Goal: Entertainment & Leisure: Consume media (video, audio)

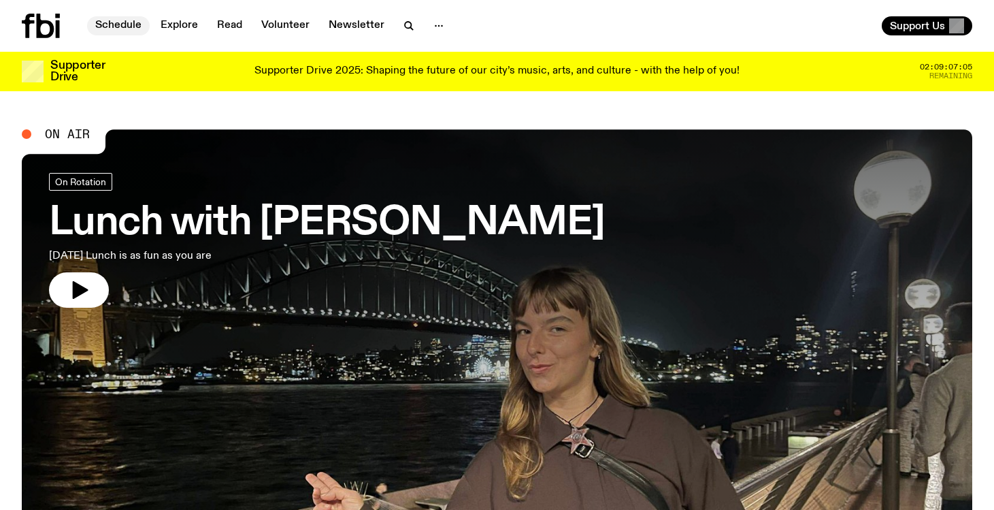
click at [135, 23] on link "Schedule" at bounding box center [118, 25] width 63 height 19
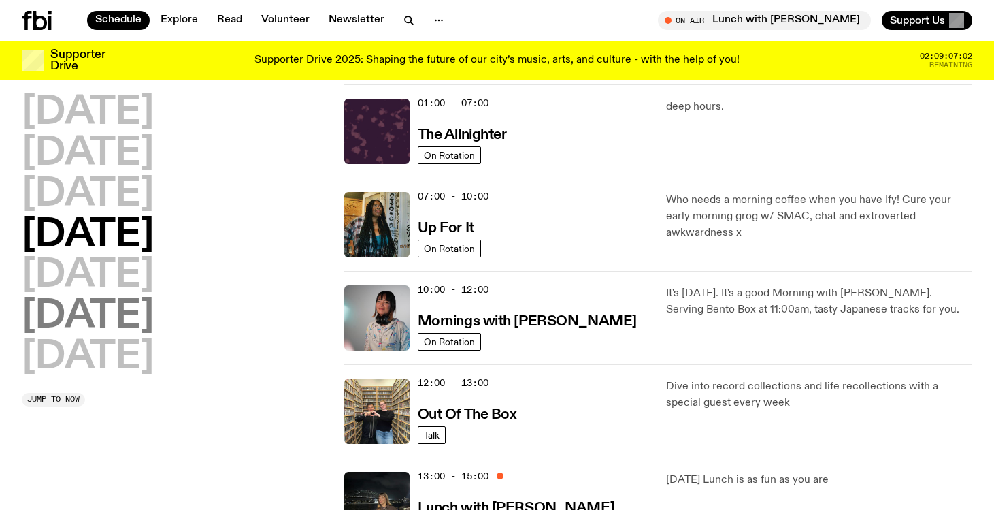
click at [154, 310] on h2 "[DATE]" at bounding box center [88, 316] width 132 height 38
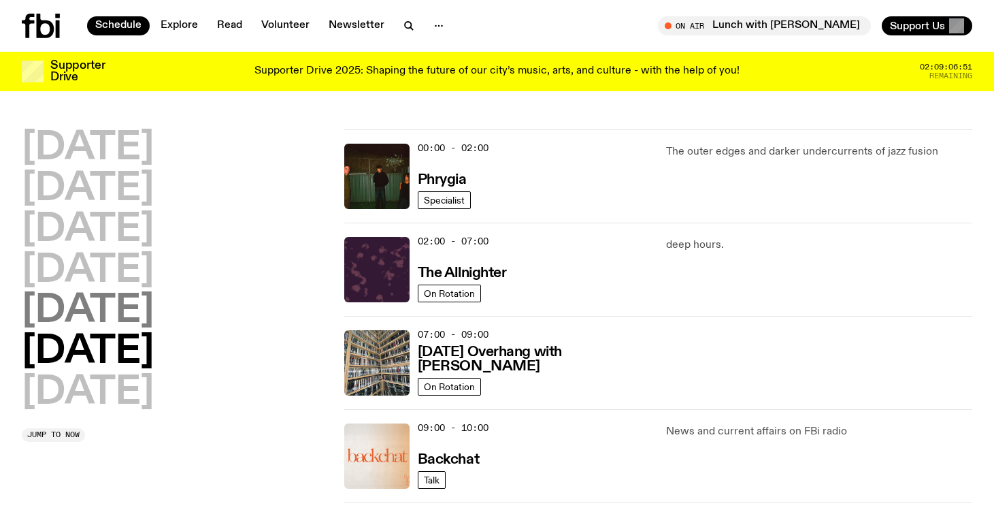
click at [112, 310] on h2 "[DATE]" at bounding box center [88, 311] width 132 height 38
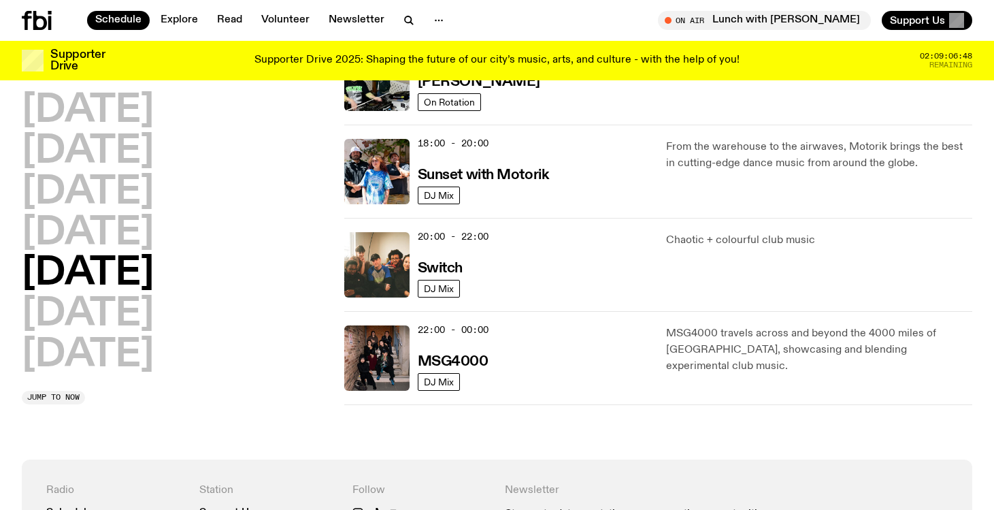
scroll to position [552, 0]
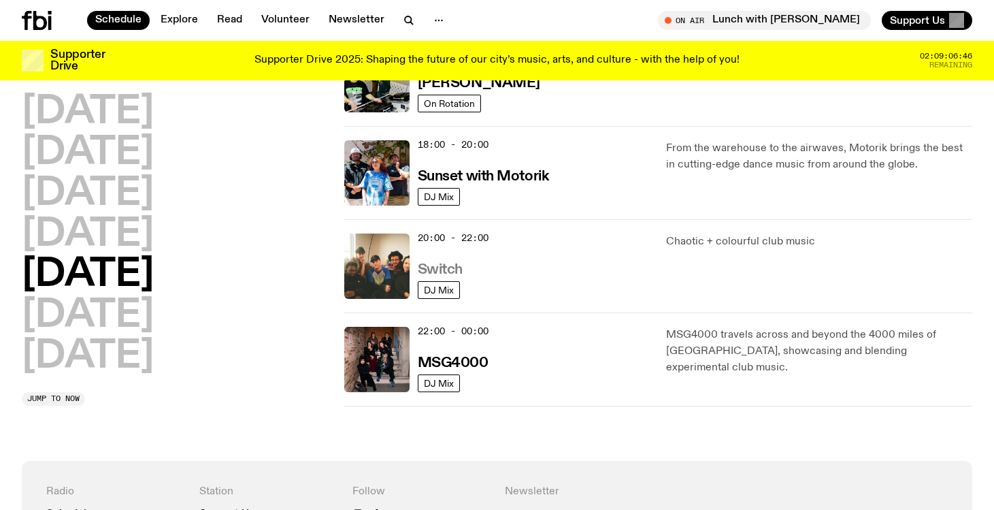
click at [455, 267] on h3 "Switch" at bounding box center [440, 270] width 45 height 14
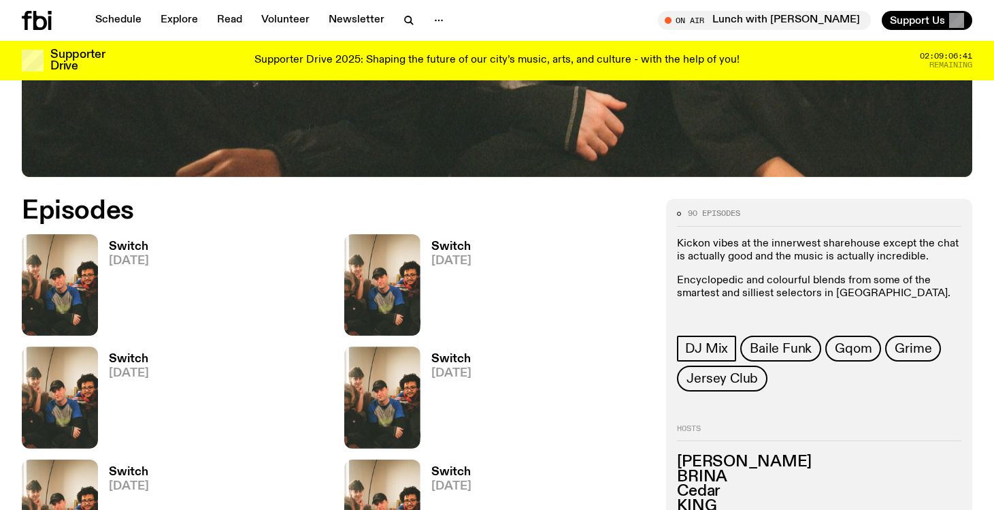
scroll to position [692, 0]
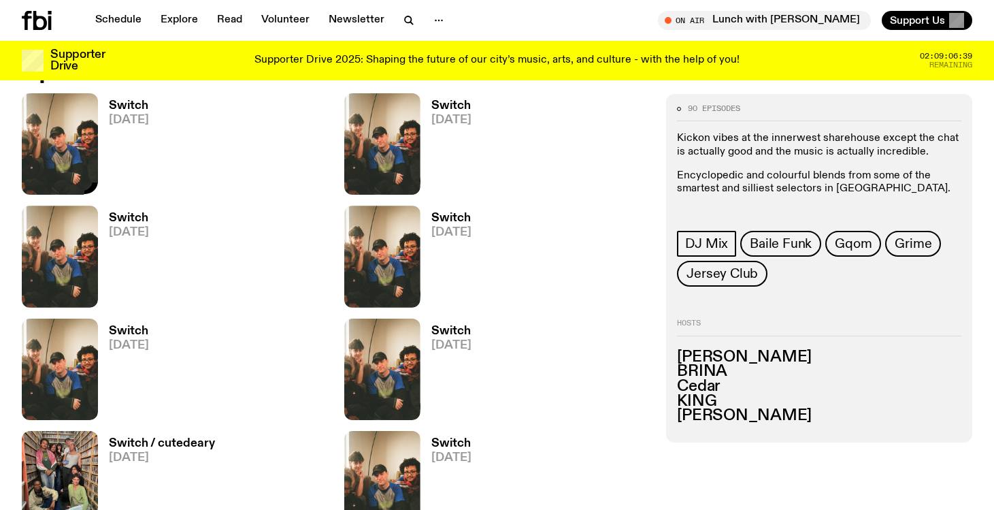
click at [71, 129] on img at bounding box center [60, 143] width 76 height 101
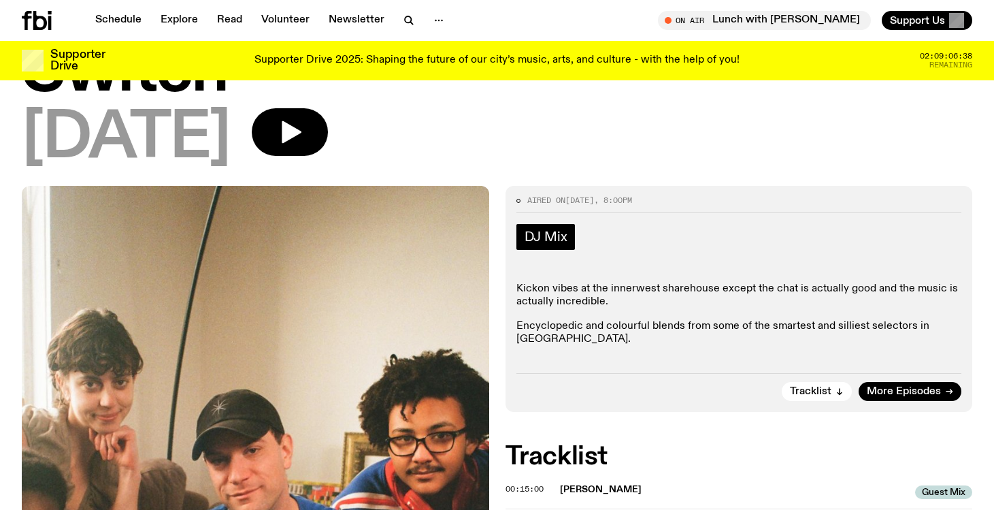
scroll to position [82, 0]
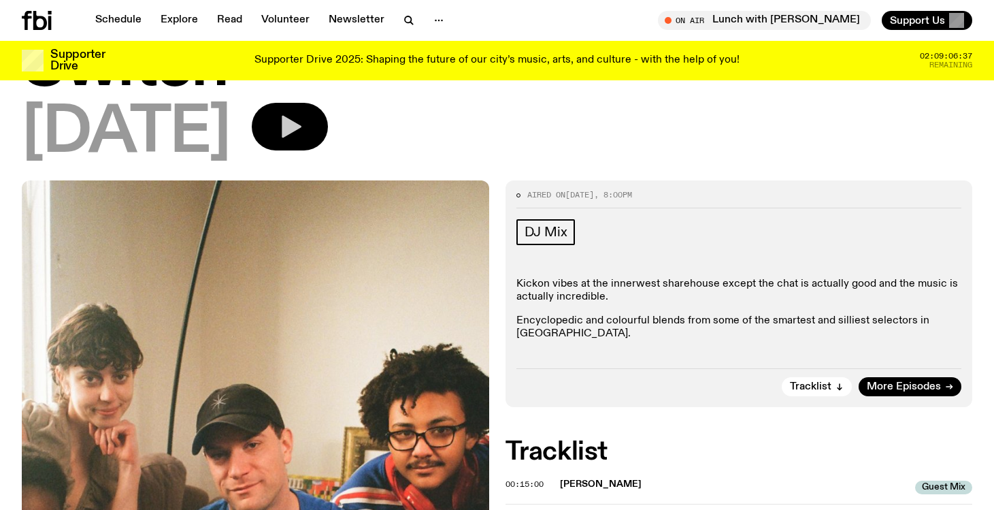
click at [304, 137] on icon "button" at bounding box center [289, 126] width 27 height 27
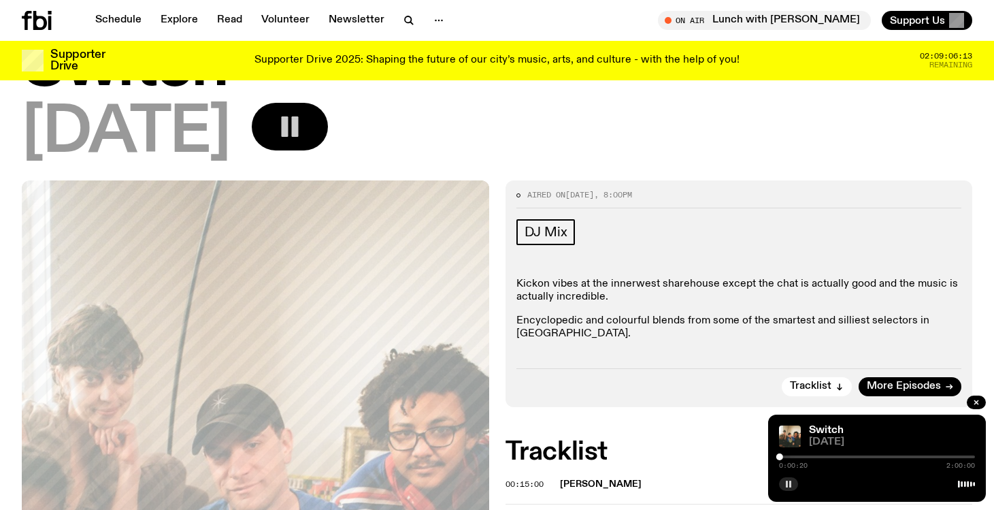
click at [789, 487] on icon "button" at bounding box center [789, 484] width 8 height 8
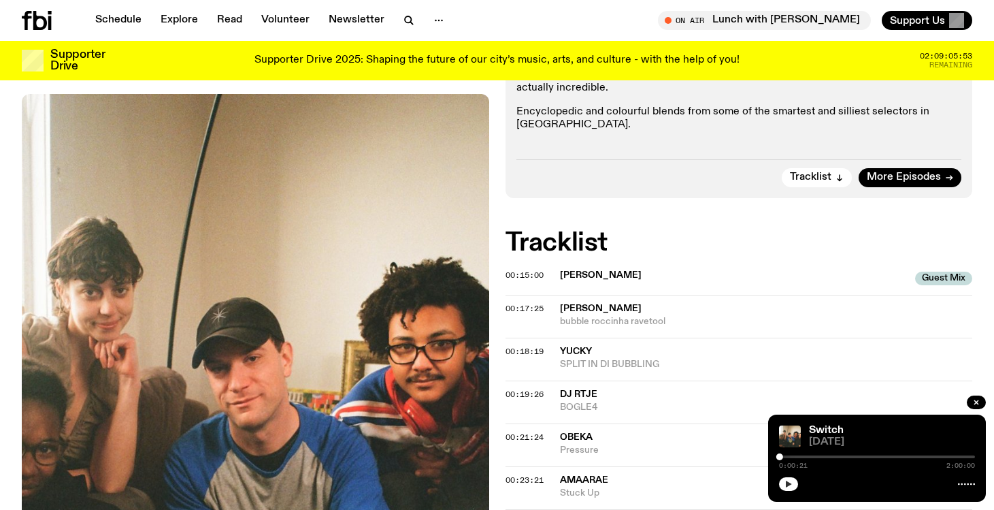
scroll to position [292, 0]
click at [788, 482] on icon "button" at bounding box center [789, 484] width 6 height 7
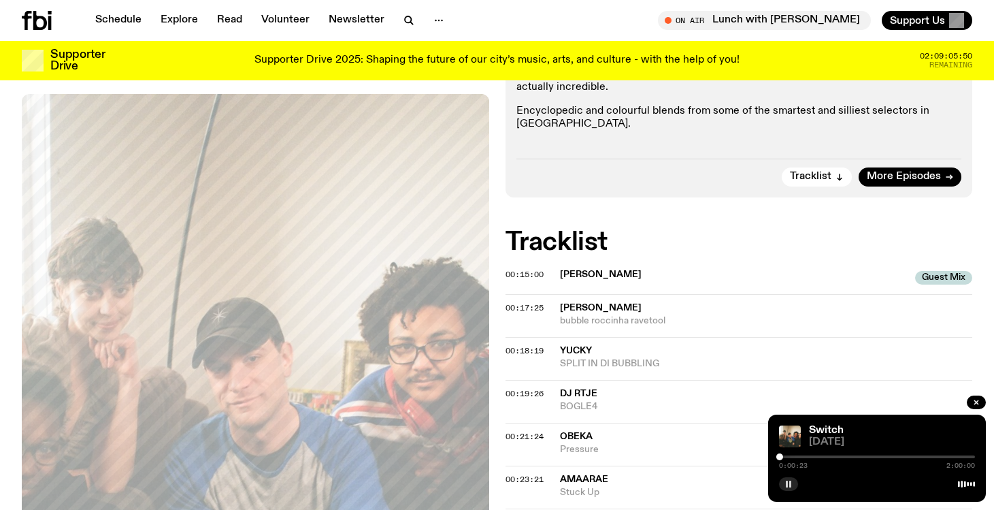
click at [781, 455] on div at bounding box center [780, 456] width 7 height 7
click at [783, 455] on div at bounding box center [780, 456] width 7 height 7
click at [781, 455] on div at bounding box center [783, 456] width 7 height 7
click at [782, 456] on div at bounding box center [781, 456] width 7 height 7
click at [783, 456] on div at bounding box center [782, 456] width 7 height 7
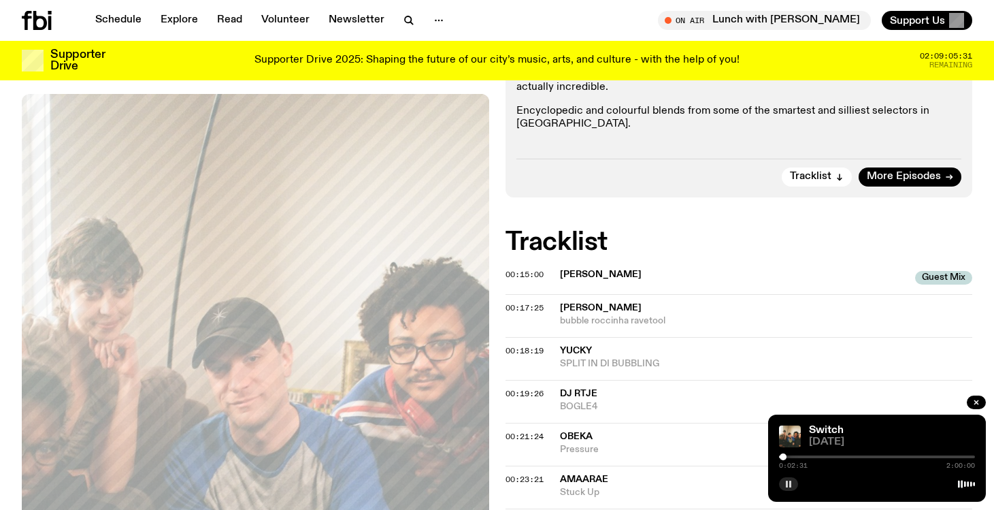
click at [785, 456] on div at bounding box center [783, 456] width 7 height 7
click at [785, 456] on div at bounding box center [785, 456] width 7 height 7
click at [783, 456] on div at bounding box center [785, 456] width 7 height 7
click at [784, 456] on div at bounding box center [784, 456] width 7 height 7
click at [786, 481] on rect "button" at bounding box center [787, 484] width 2 height 7
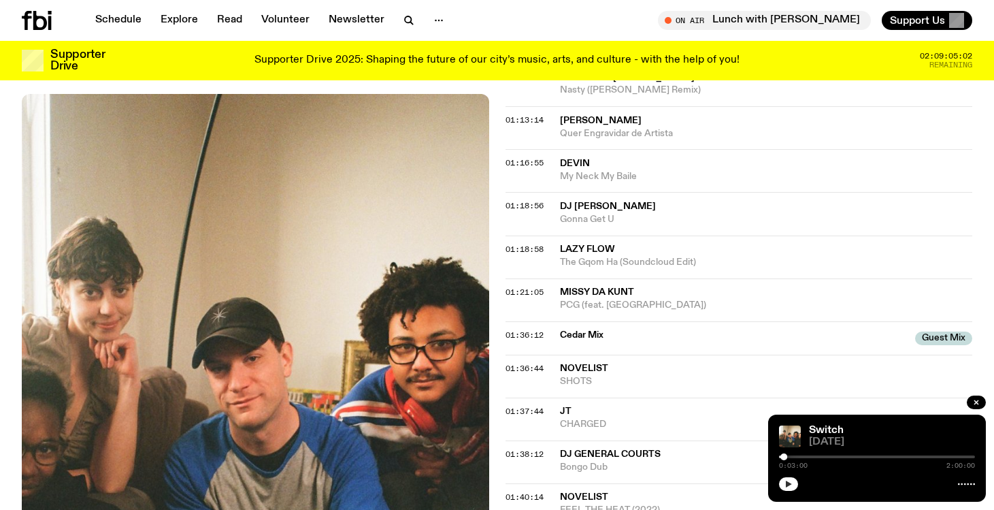
scroll to position [1237, 0]
